Goal: Find specific page/section: Find specific page/section

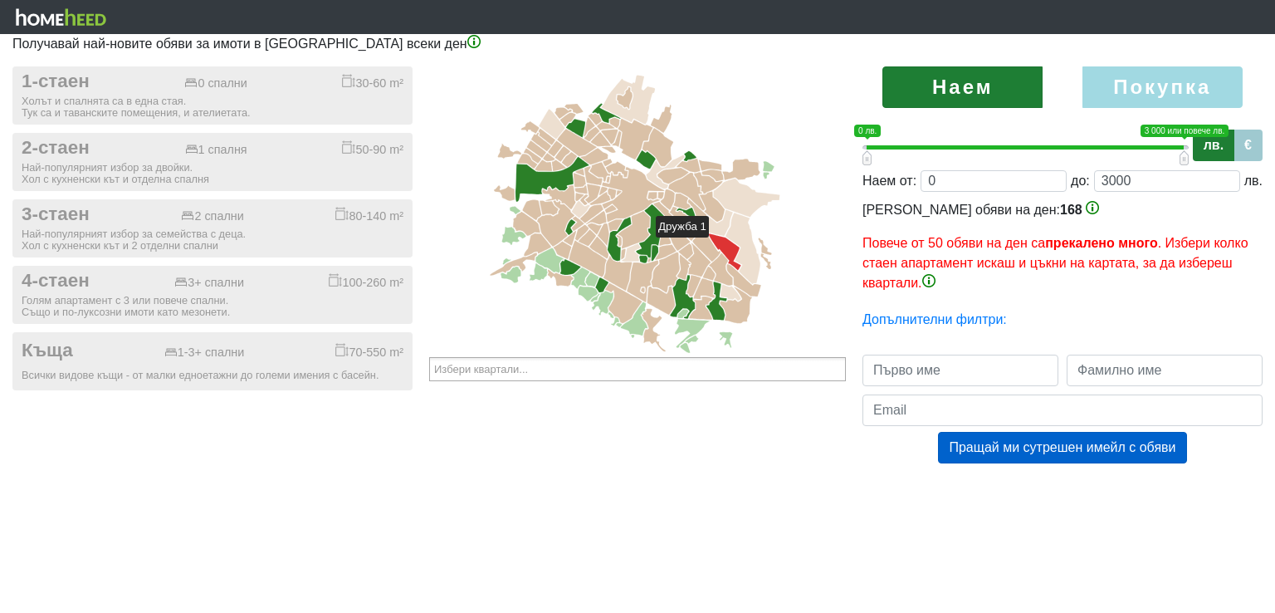
click at [716, 245] on icon at bounding box center [725, 251] width 32 height 37
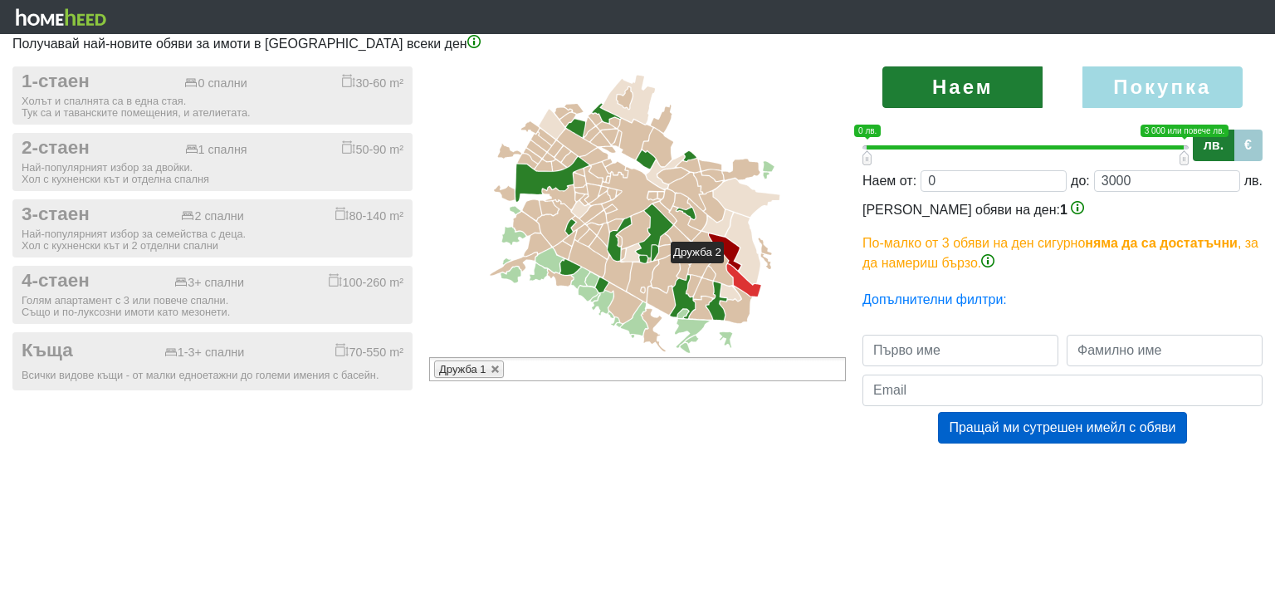
click at [731, 271] on icon at bounding box center [743, 280] width 34 height 32
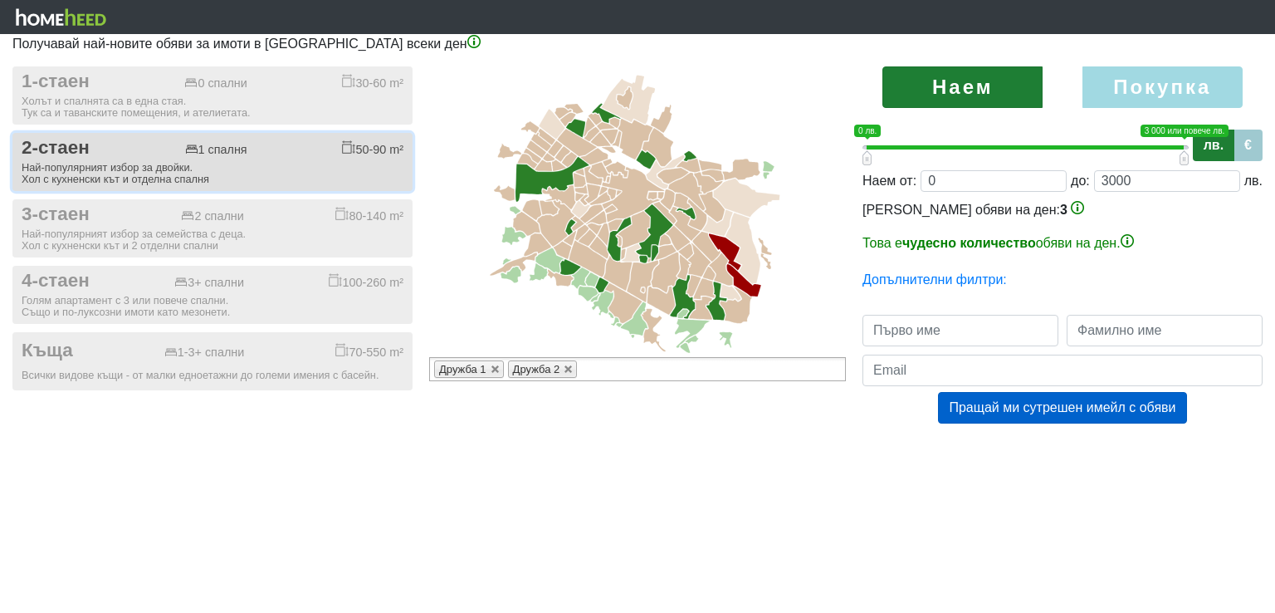
click at [297, 162] on div "Най-популярният избор за двойки. Хол с кухненски кът и отделна спалня" at bounding box center [213, 173] width 382 height 23
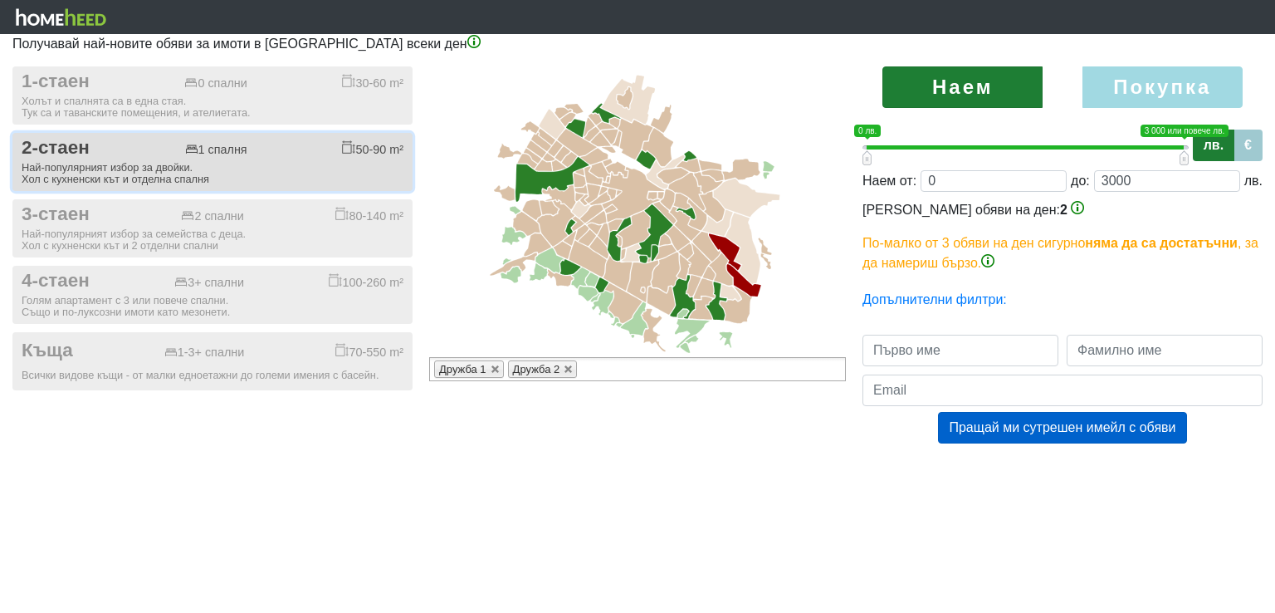
click at [297, 162] on div "Най-популярният избор за двойки. Хол с кухненски кът и отделна спалня" at bounding box center [213, 173] width 382 height 23
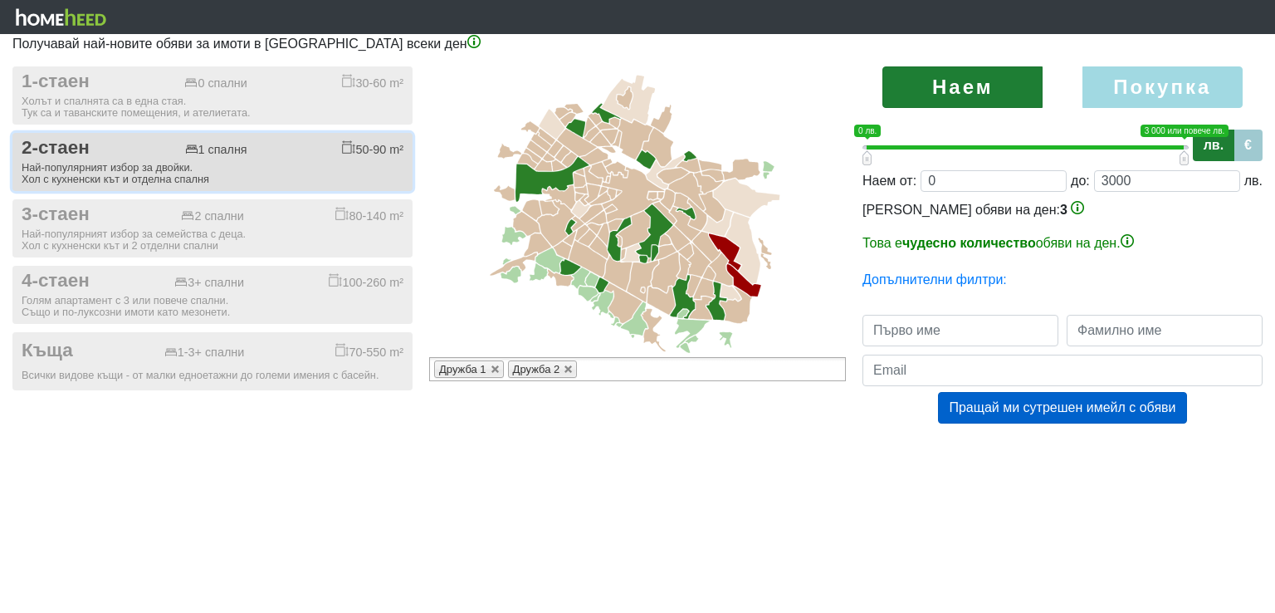
click at [297, 162] on div "Най-популярният избор за двойки. Хол с кухненски кът и отделна спалня" at bounding box center [213, 173] width 382 height 23
checkbox input "true"
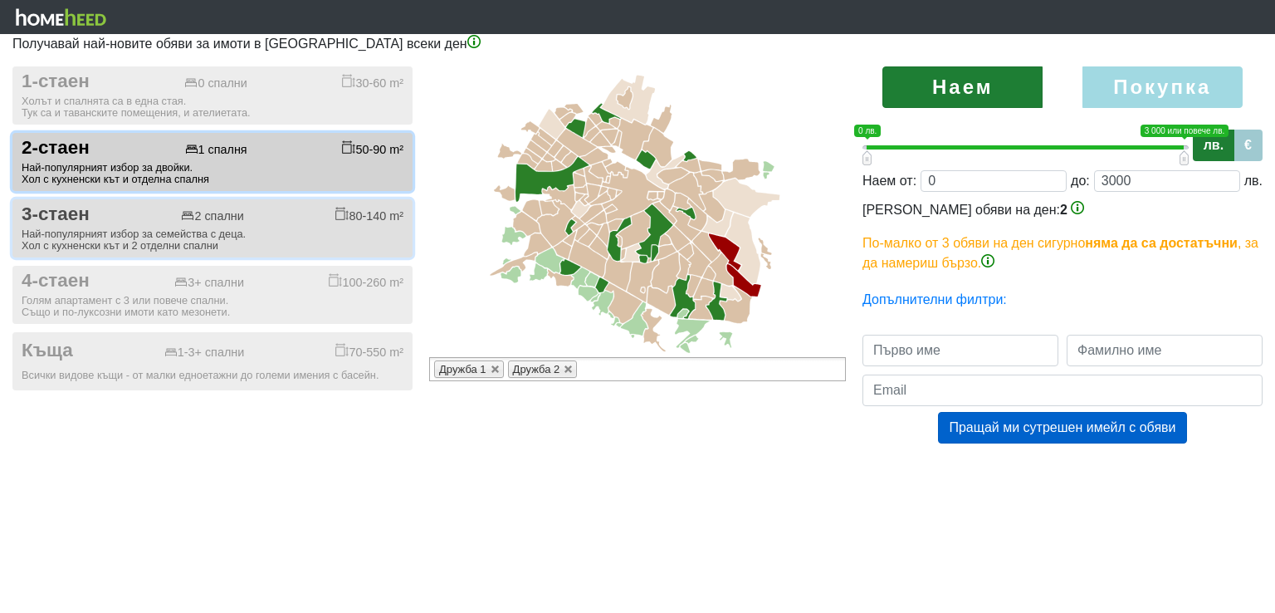
click at [286, 216] on div "3-стаен 2 спални 80-140 m²" at bounding box center [213, 214] width 382 height 22
checkbox input "true"
